Goal: Task Accomplishment & Management: Manage account settings

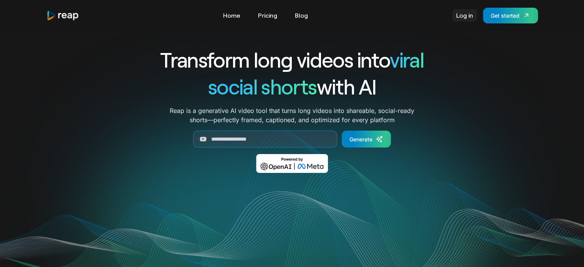
drag, startPoint x: 0, startPoint y: 0, endPoint x: 466, endPoint y: 18, distance: 466.8
click at [466, 18] on link "Log in" at bounding box center [464, 15] width 25 height 12
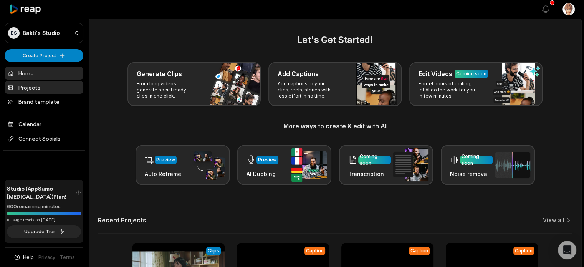
click at [41, 89] on link "Projects" at bounding box center [44, 87] width 79 height 13
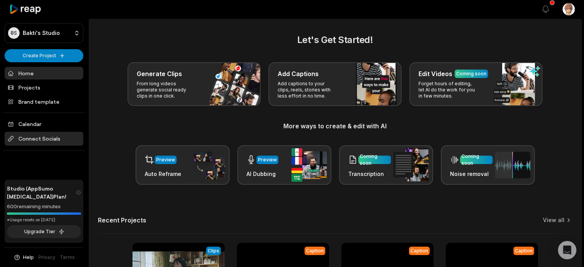
click at [41, 138] on span "Connect Socials" at bounding box center [44, 139] width 79 height 14
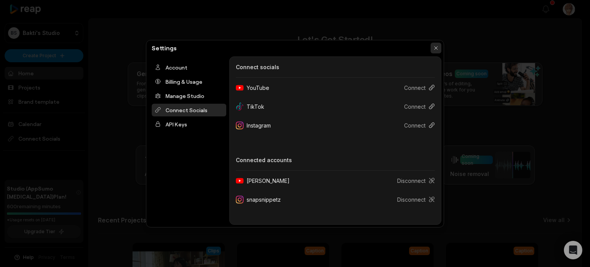
click at [439, 47] on button "button" at bounding box center [435, 48] width 11 height 11
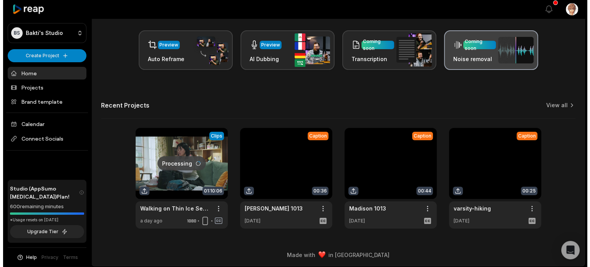
scroll to position [116, 0]
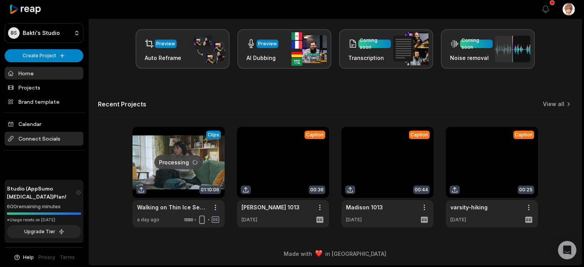
click at [32, 141] on span "Connect Socials" at bounding box center [44, 139] width 79 height 14
